Goal: Task Accomplishment & Management: Manage account settings

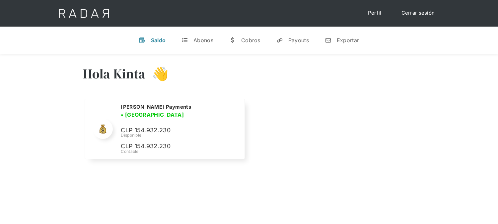
click at [411, 14] on link "Cerrar sesión" at bounding box center [418, 13] width 47 height 13
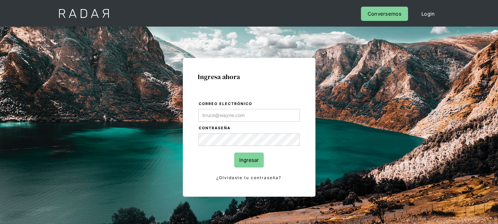
type input "[EMAIL_ADDRESS][DOMAIN_NAME]"
click at [247, 163] on input "Ingresar" at bounding box center [249, 159] width 30 height 15
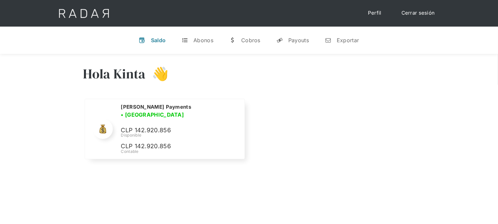
click at [410, 15] on link "Cerrar sesión" at bounding box center [418, 13] width 47 height 13
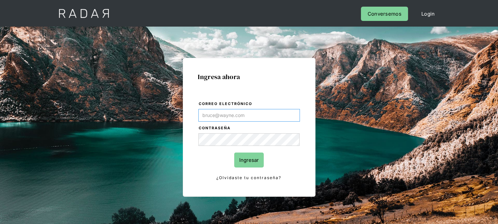
type input "[EMAIL_ADDRESS][DOMAIN_NAME]"
click at [251, 159] on input "Ingresar" at bounding box center [249, 159] width 30 height 15
